Goal: Task Accomplishment & Management: Manage account settings

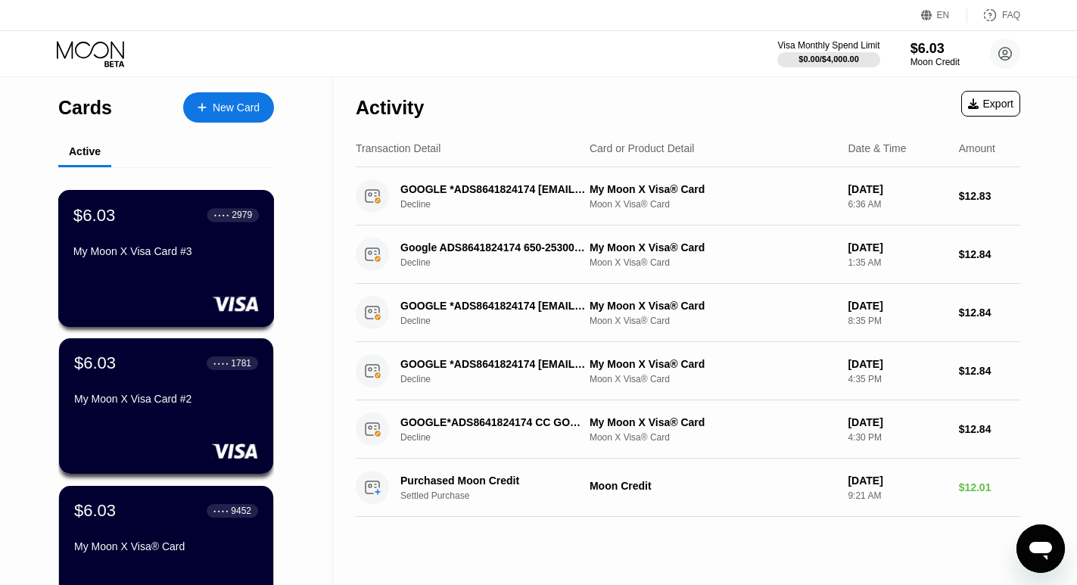
click at [124, 257] on div "My Moon X Visa Card #3" at bounding box center [165, 251] width 185 height 12
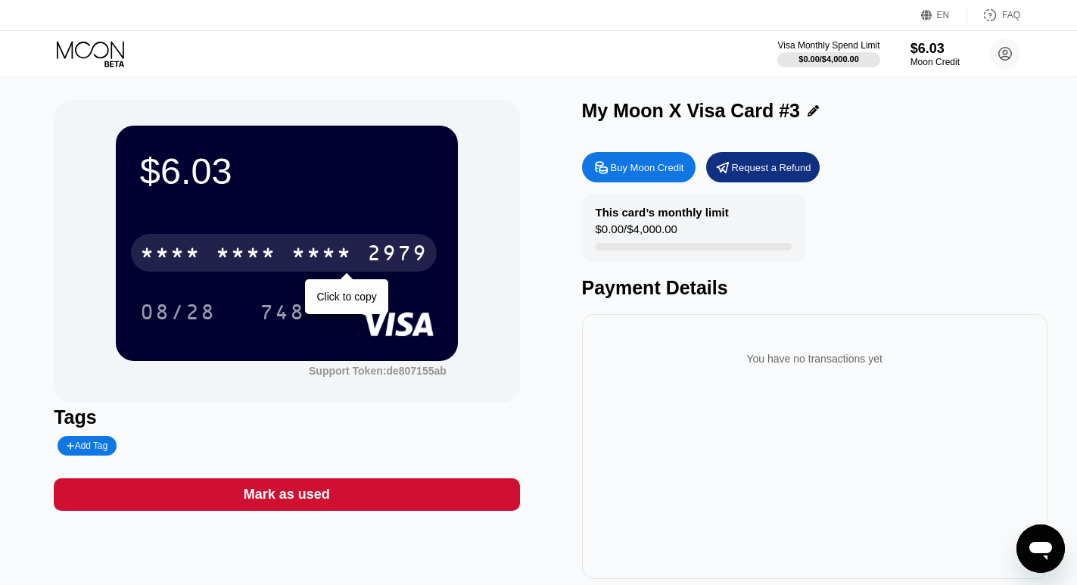
click at [278, 263] on div "* * * * * * * * * * * * 2979" at bounding box center [284, 253] width 306 height 38
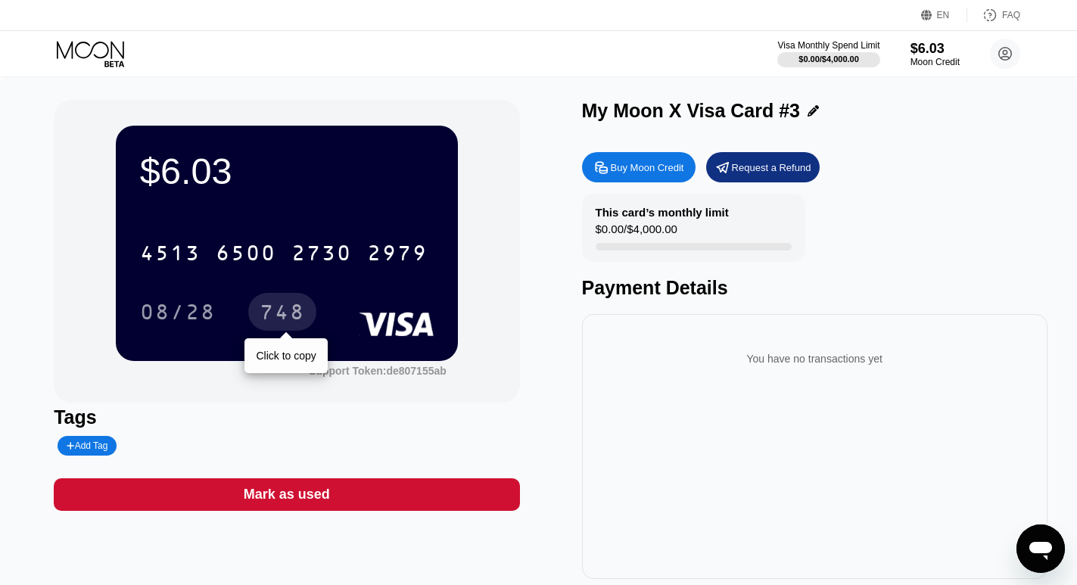
click at [291, 315] on div "748" at bounding box center [281, 314] width 45 height 24
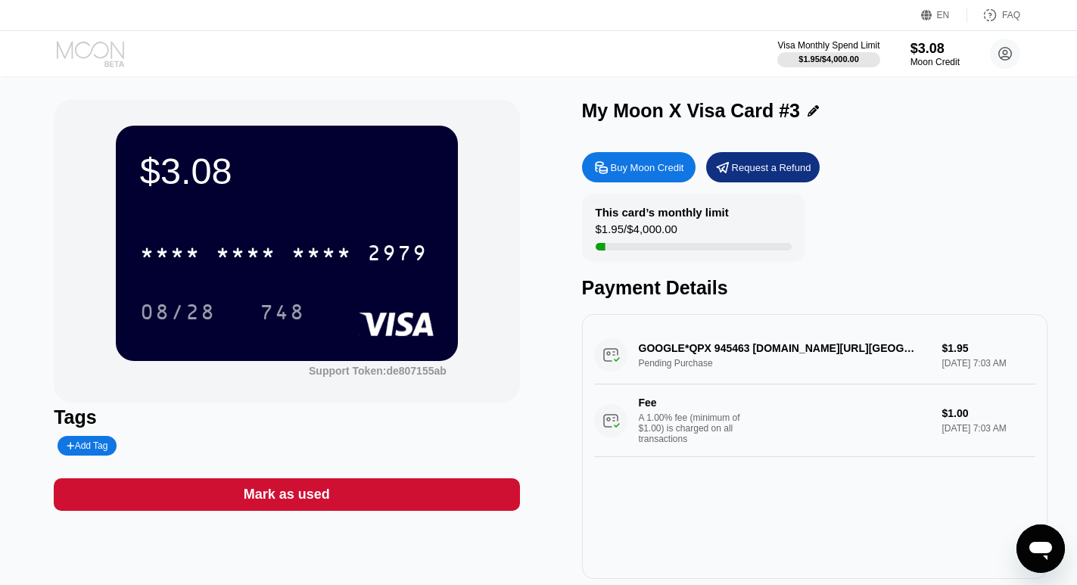
click at [104, 49] on icon at bounding box center [92, 54] width 70 height 26
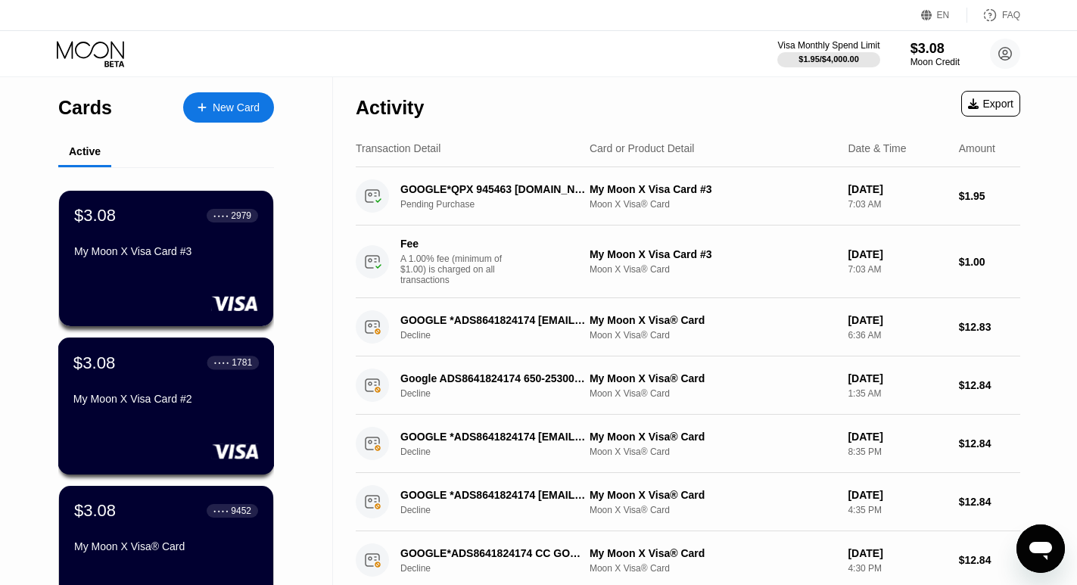
click at [178, 423] on div "$3.08 ● ● ● ● 1781 My Moon X Visa Card #2" at bounding box center [166, 405] width 216 height 137
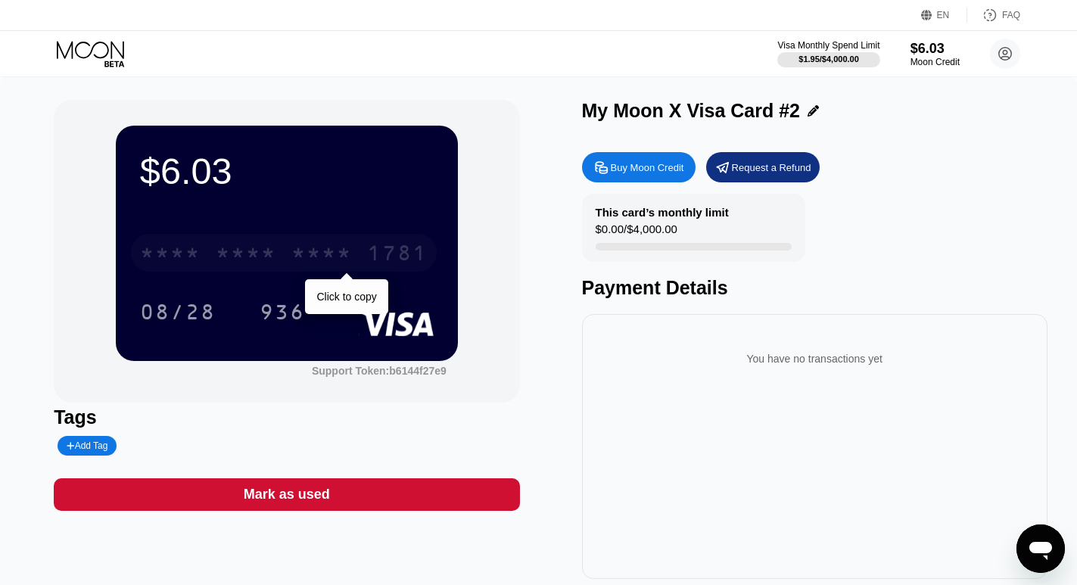
click at [383, 259] on div "1781" at bounding box center [397, 255] width 61 height 24
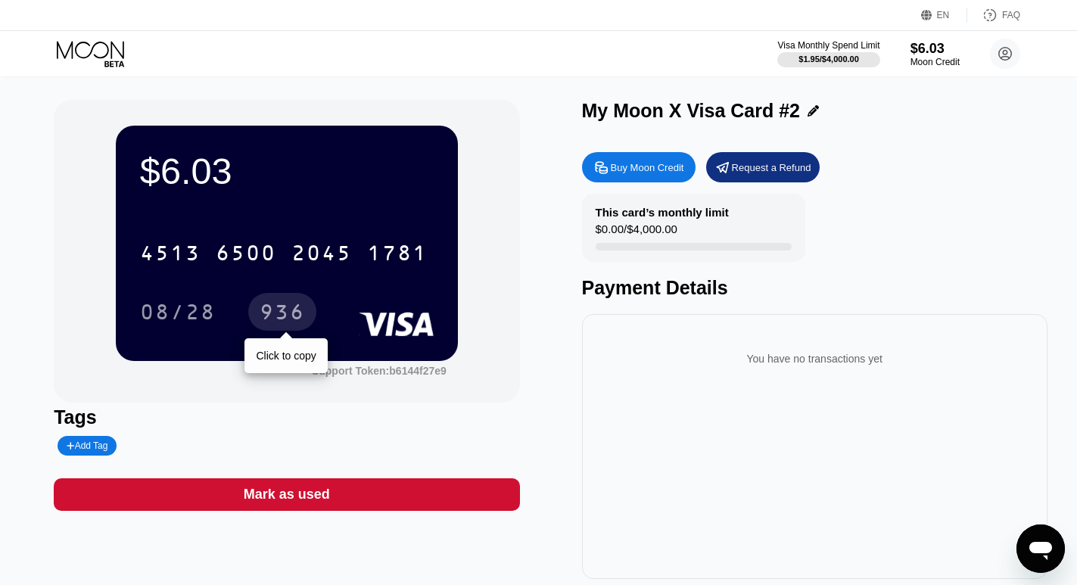
click at [286, 309] on div "936" at bounding box center [281, 314] width 45 height 24
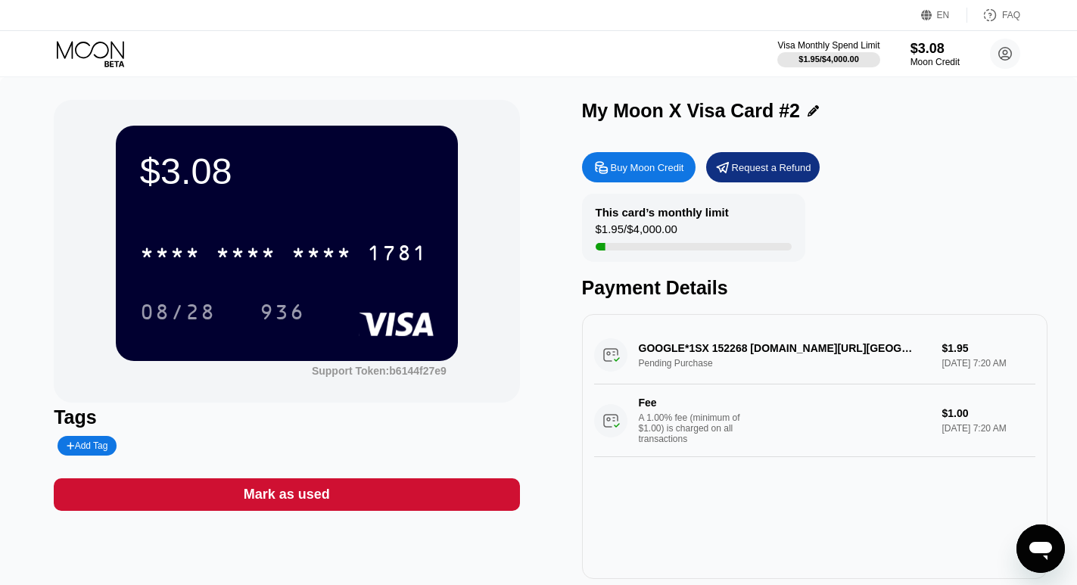
click at [105, 56] on icon at bounding box center [90, 49] width 67 height 17
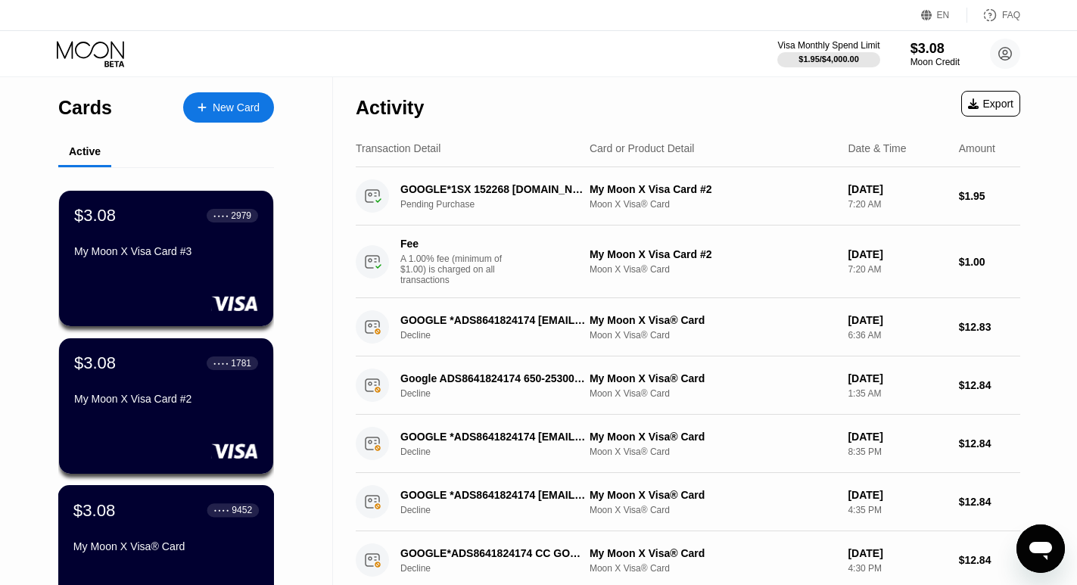
click at [182, 528] on div "$3.08 ● ● ● ● 9452 My Moon X Visa® Card" at bounding box center [165, 529] width 185 height 58
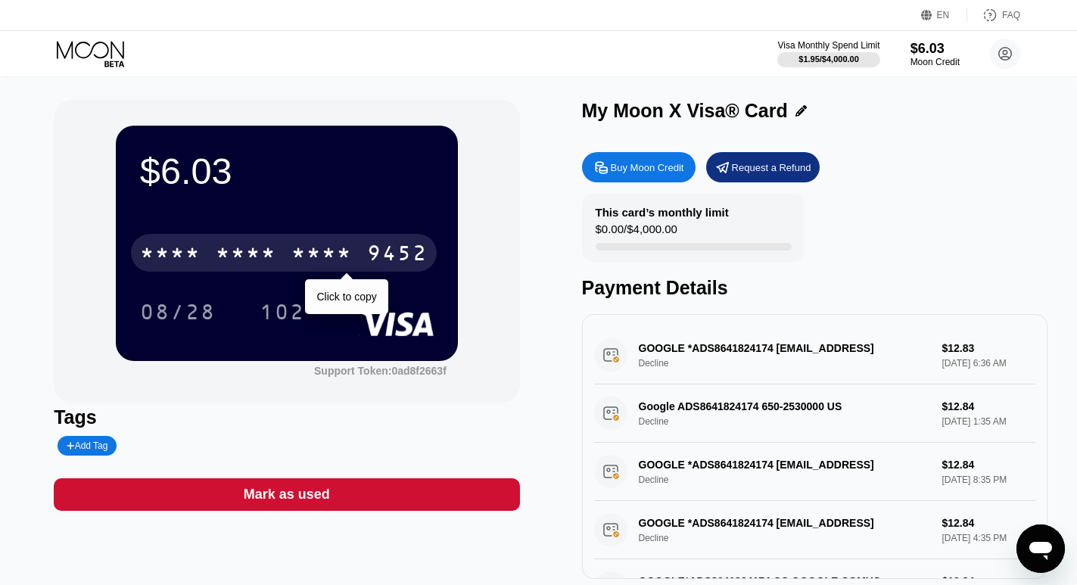
click at [338, 260] on div "* * * *" at bounding box center [321, 255] width 61 height 24
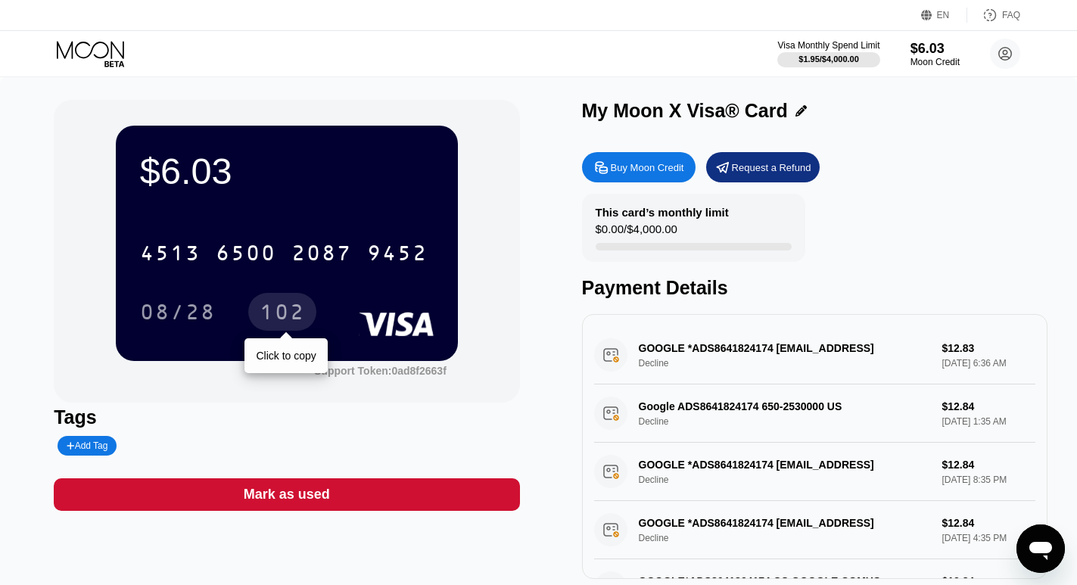
click at [261, 315] on div "102" at bounding box center [281, 314] width 45 height 24
